Goal: Task Accomplishment & Management: Manage account settings

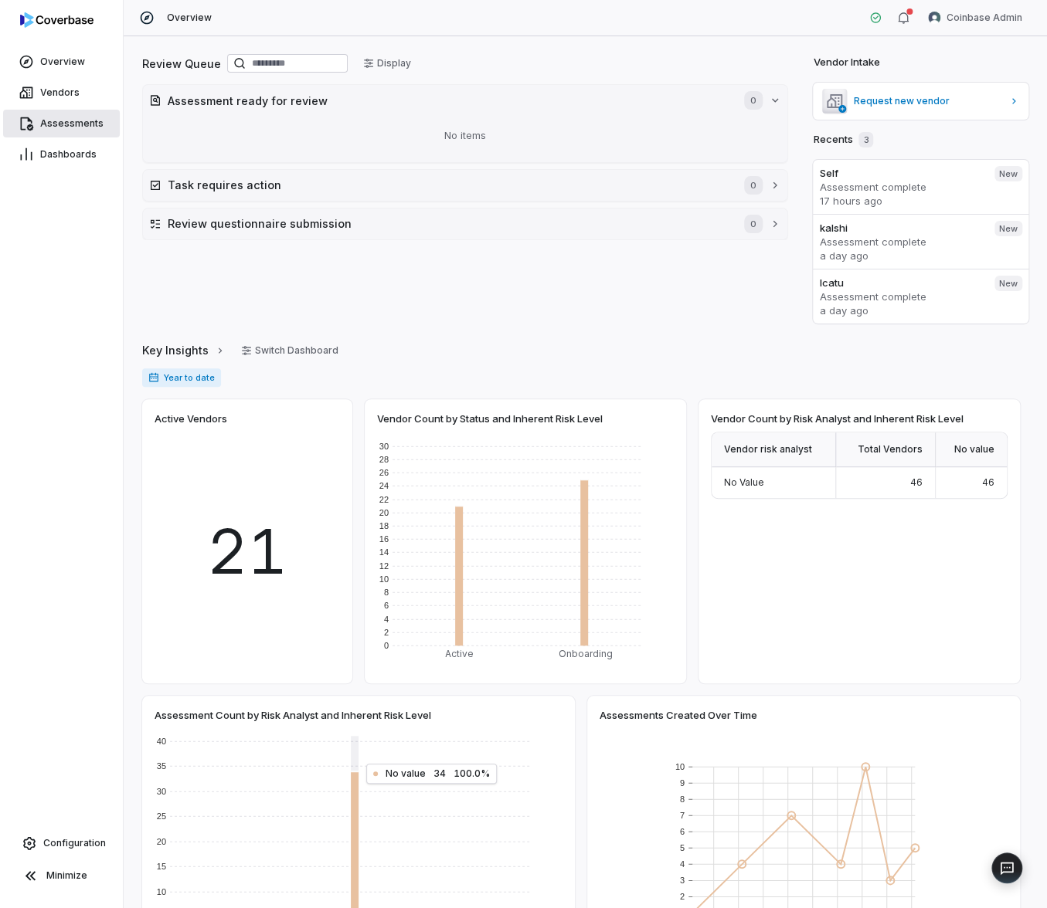
click at [89, 124] on span "Assessments" at bounding box center [71, 123] width 63 height 12
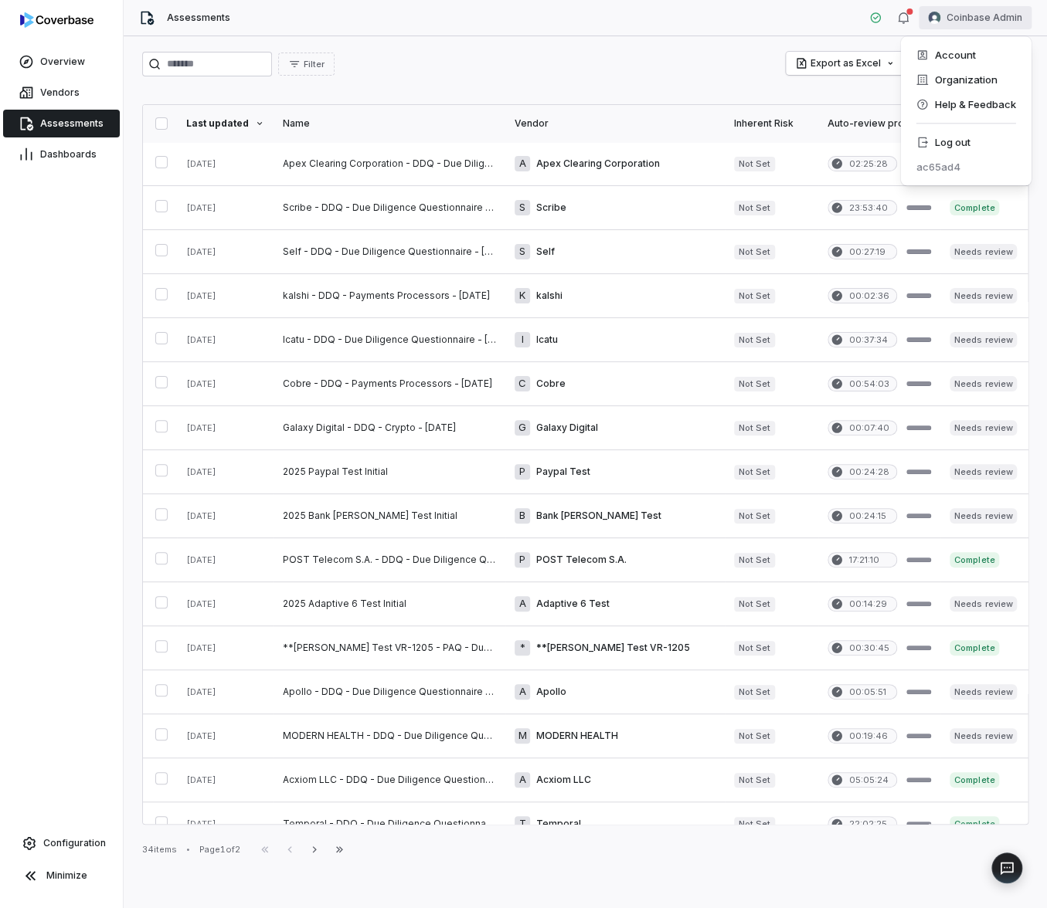
click at [990, 12] on html "Overview Vendors Assessments Dashboards Configuration Minimize Assessments Coin…" at bounding box center [523, 454] width 1047 height 908
click at [945, 144] on div "Log out" at bounding box center [965, 142] width 118 height 25
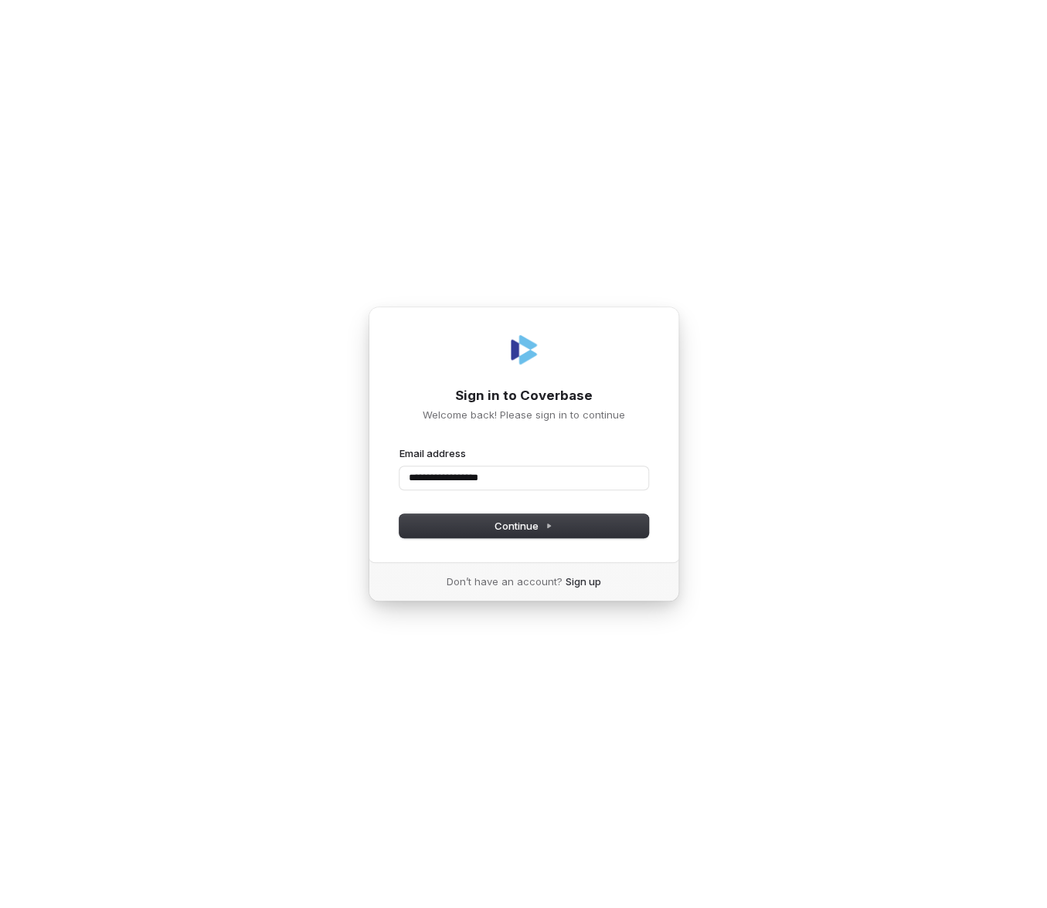
type input "**********"
